Goal: Transaction & Acquisition: Purchase product/service

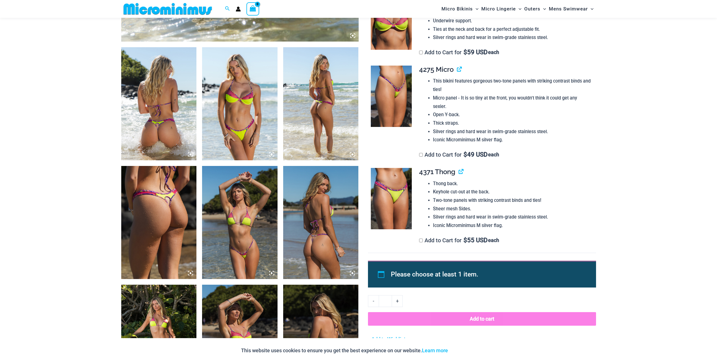
scroll to position [373, 0]
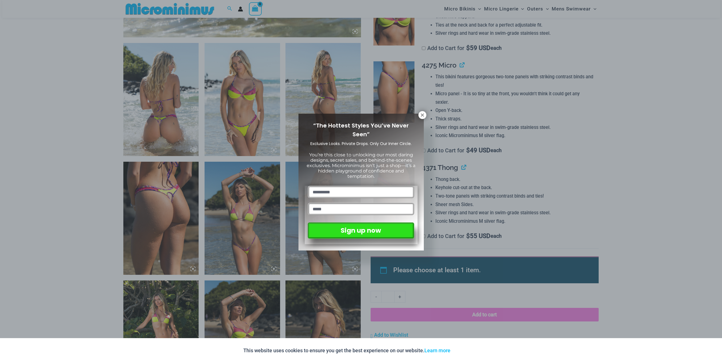
drag, startPoint x: 719, startPoint y: 17, endPoint x: 700, endPoint y: 116, distance: 100.2
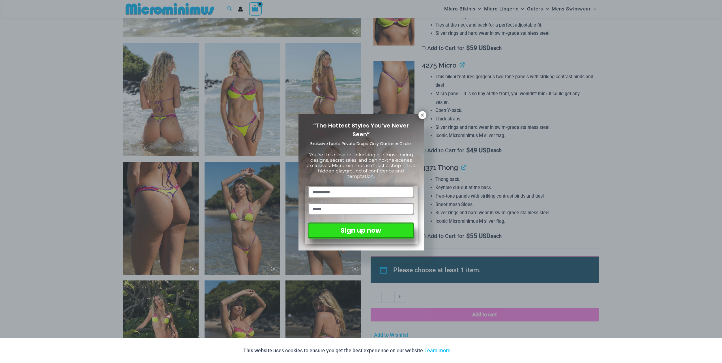
click at [421, 114] on icon at bounding box center [422, 115] width 5 height 5
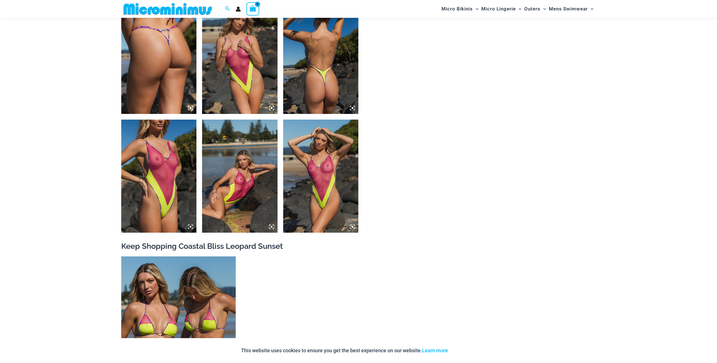
scroll to position [0, 0]
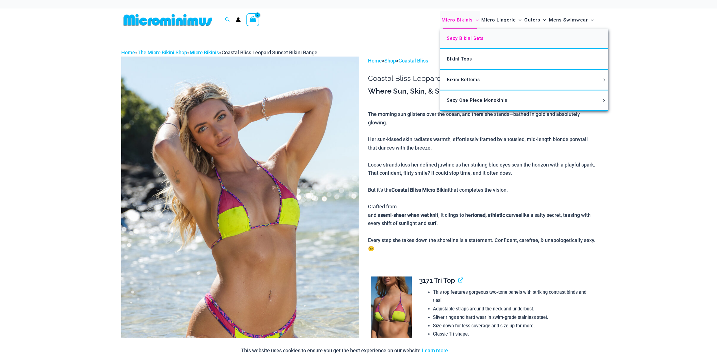
click at [463, 37] on span "Sexy Bikini Sets" at bounding box center [465, 38] width 37 height 5
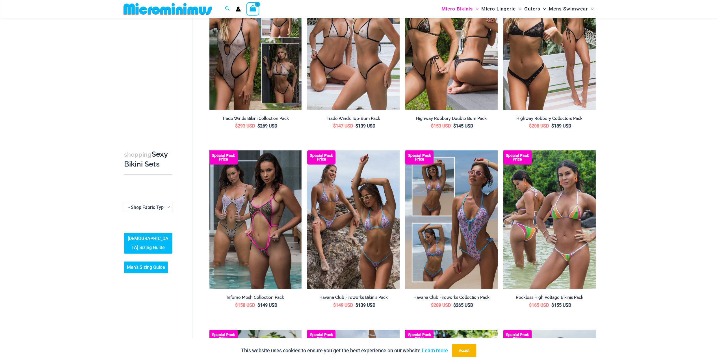
scroll to position [773, 0]
